Goal: Information Seeking & Learning: Learn about a topic

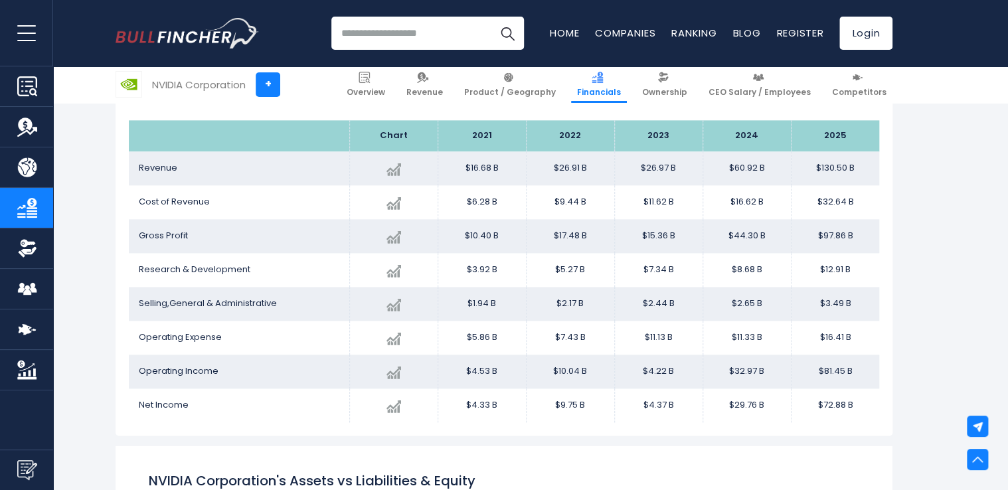
scroll to position [782, 0]
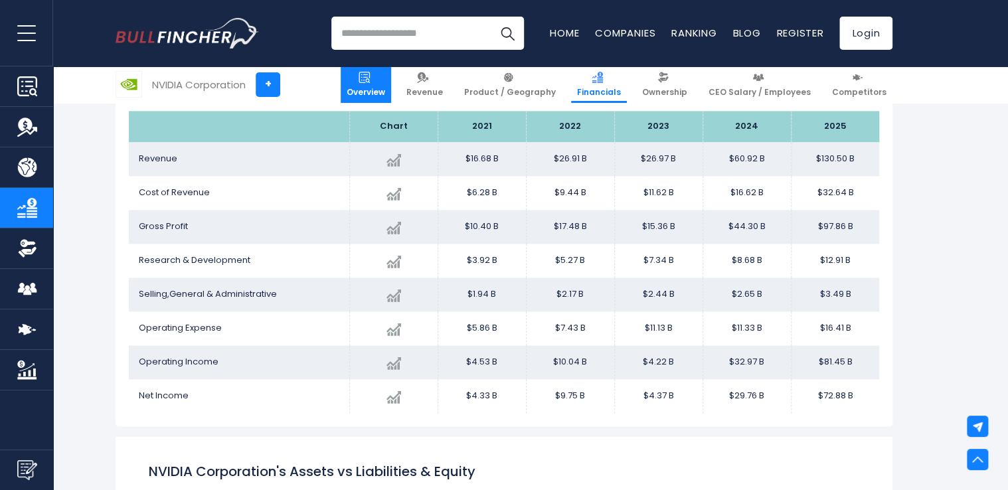
click at [391, 99] on link "Overview" at bounding box center [365, 84] width 50 height 37
click at [373, 95] on span "Overview" at bounding box center [365, 92] width 38 height 11
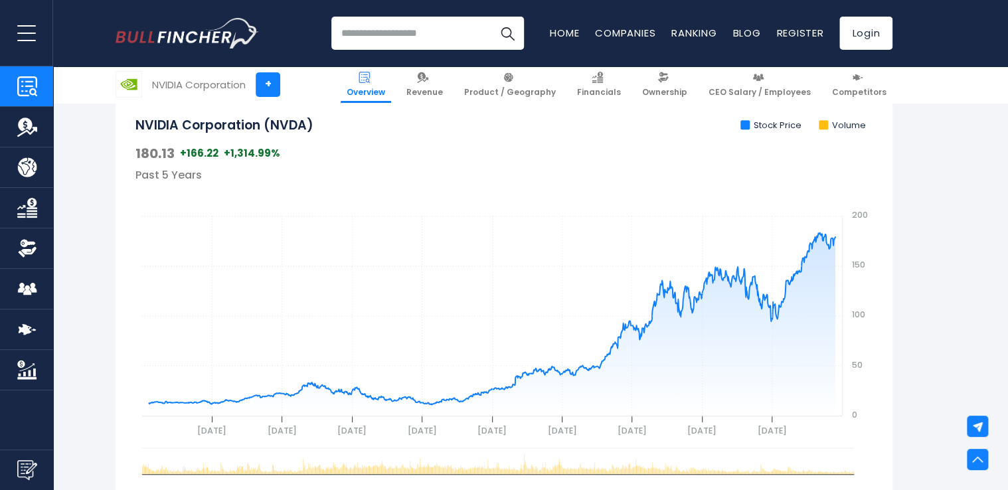
scroll to position [419, 0]
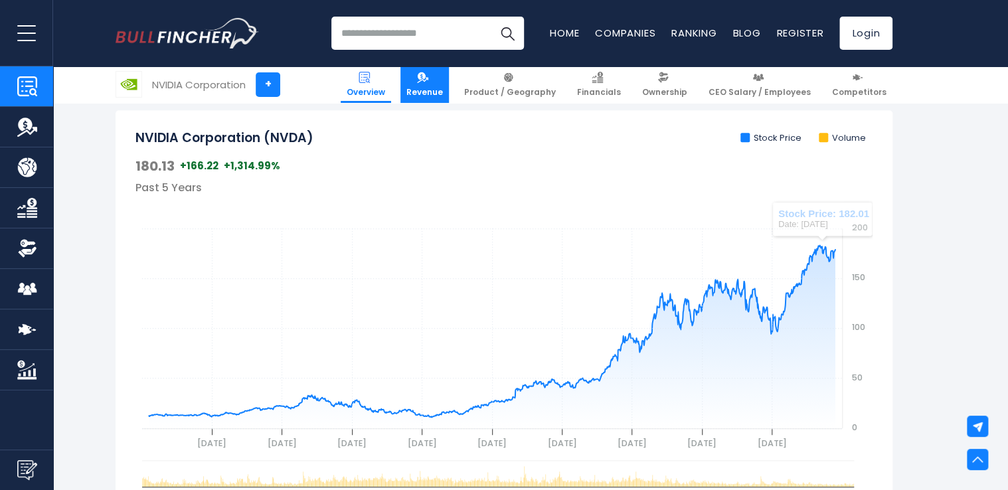
click at [443, 87] on span "Revenue" at bounding box center [424, 92] width 37 height 11
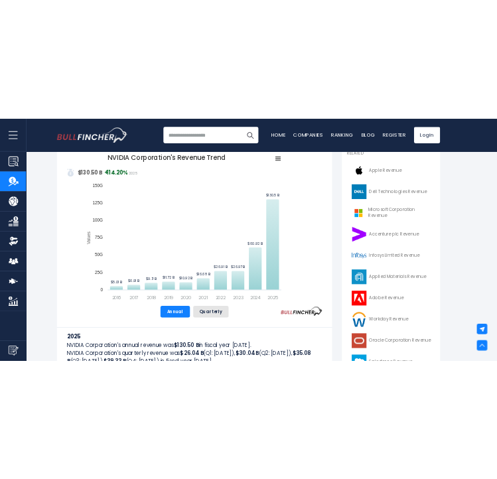
scroll to position [305, 0]
